Goal: Find specific page/section: Find specific page/section

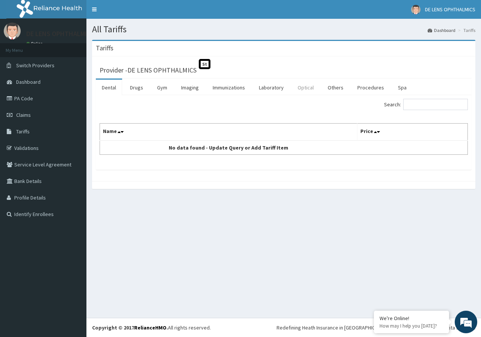
click at [308, 89] on link "Optical" at bounding box center [306, 88] width 28 height 16
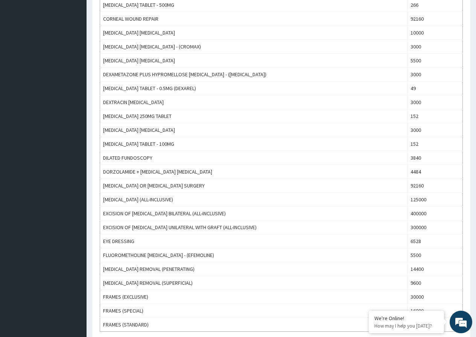
scroll to position [584, 0]
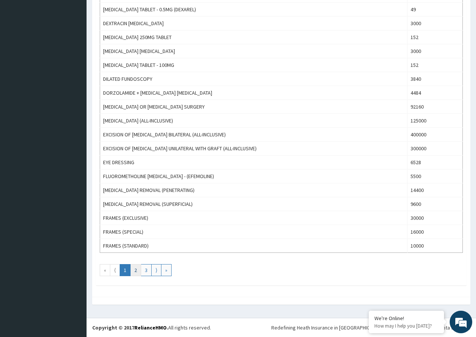
click at [135, 272] on link "2" at bounding box center [135, 270] width 11 height 12
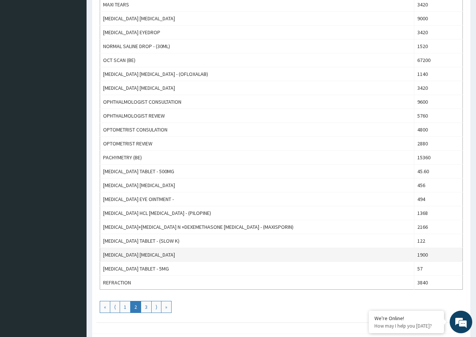
scroll to position [564, 0]
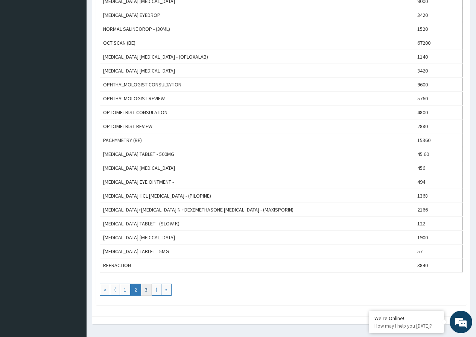
click at [147, 292] on link "3" at bounding box center [146, 290] width 11 height 12
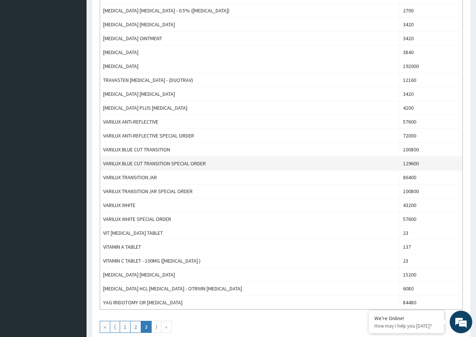
scroll to position [403, 0]
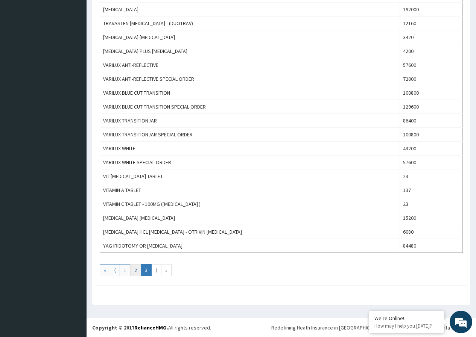
click at [135, 274] on link "2" at bounding box center [135, 270] width 11 height 12
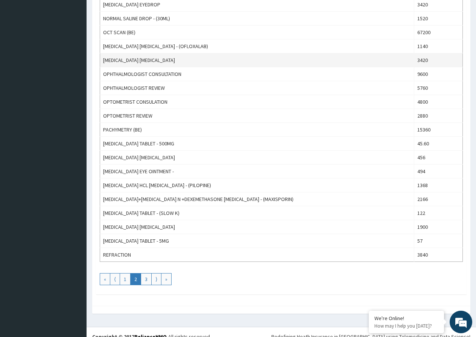
scroll to position [584, 0]
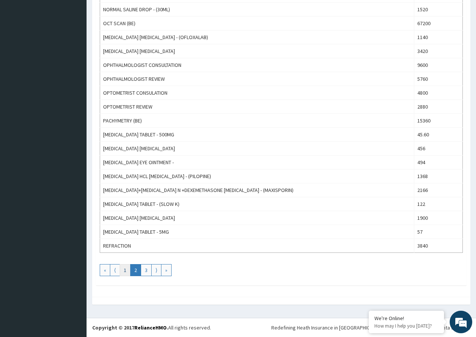
click at [126, 269] on link "1" at bounding box center [125, 270] width 11 height 12
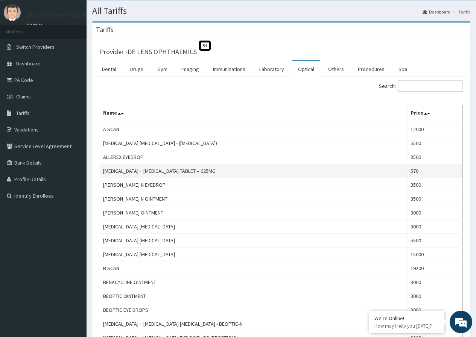
scroll to position [0, 0]
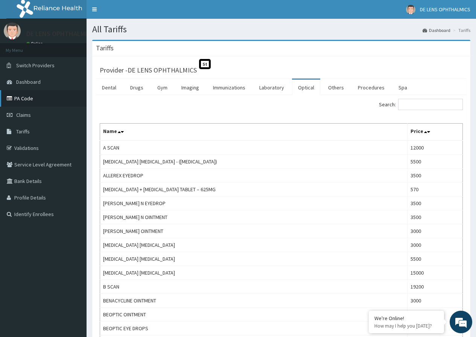
click at [27, 97] on link "PA Code" at bounding box center [43, 98] width 87 height 17
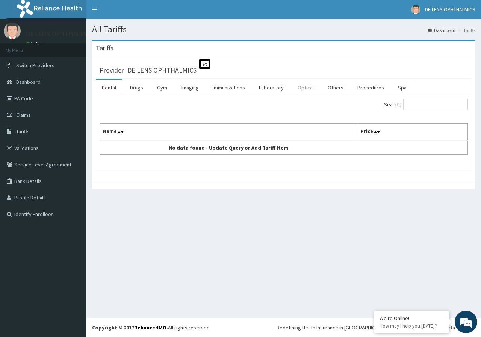
click at [307, 86] on link "Optical" at bounding box center [306, 88] width 28 height 16
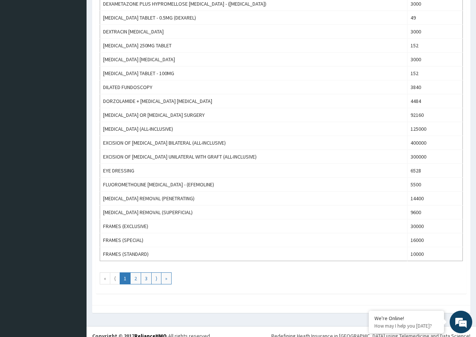
scroll to position [584, 0]
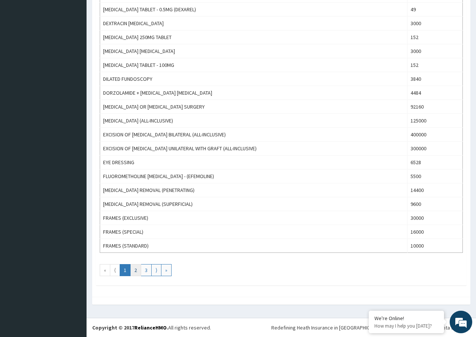
click at [136, 272] on link "2" at bounding box center [135, 270] width 11 height 12
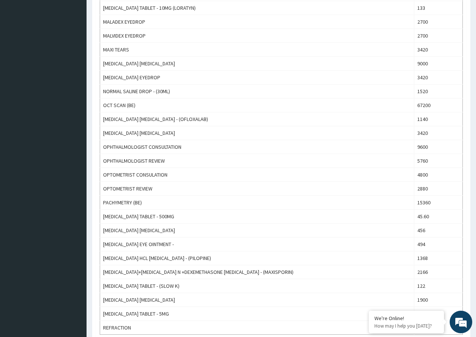
scroll to position [527, 0]
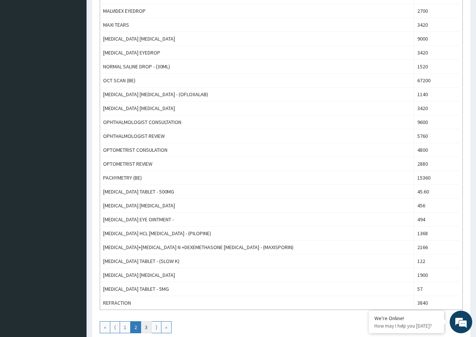
click at [146, 328] on link "3" at bounding box center [146, 328] width 11 height 12
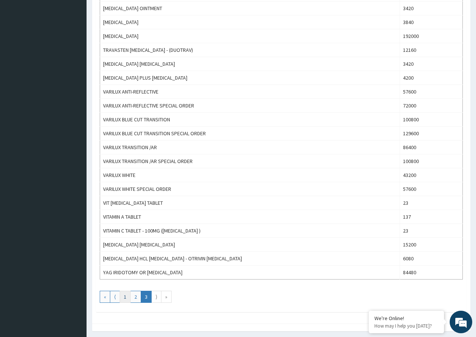
scroll to position [403, 0]
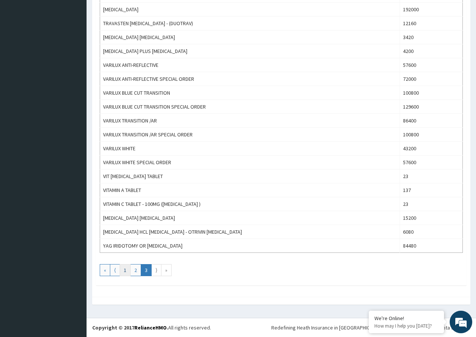
click at [124, 272] on link "1" at bounding box center [125, 270] width 11 height 12
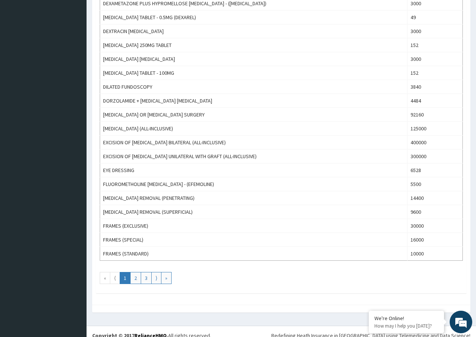
scroll to position [584, 0]
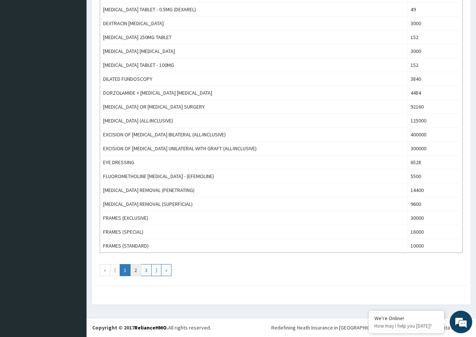
click at [139, 267] on link "2" at bounding box center [135, 270] width 11 height 12
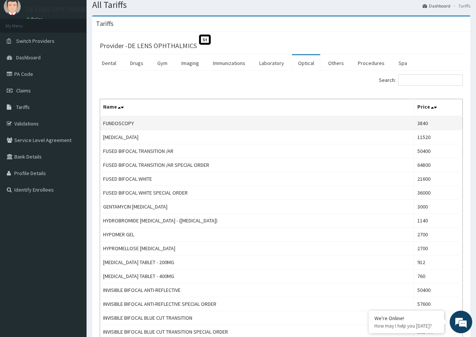
scroll to position [38, 0]
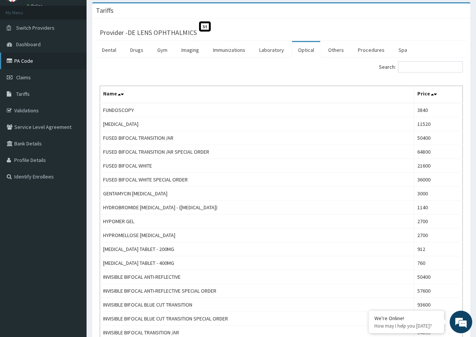
click at [35, 67] on link "PA Code" at bounding box center [43, 61] width 87 height 17
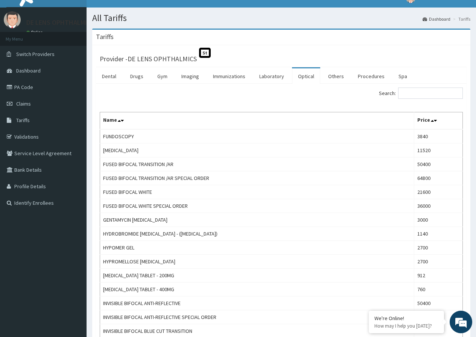
scroll to position [0, 0]
